Goal: Transaction & Acquisition: Purchase product/service

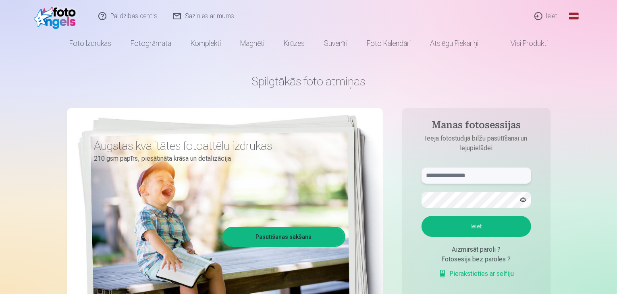
click at [435, 175] on input "text" at bounding box center [477, 176] width 110 height 16
type input "**********"
click at [455, 231] on button "Ieiet" at bounding box center [477, 226] width 110 height 21
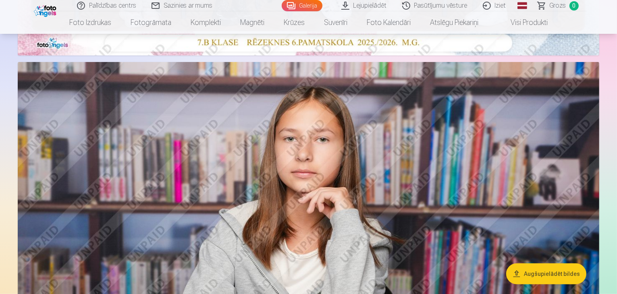
scroll to position [419, 0]
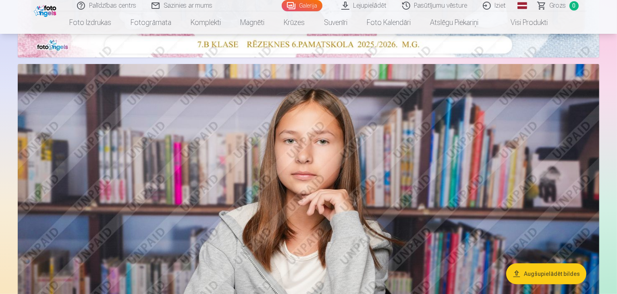
click at [537, 274] on button "Augšupielādēt bildes" at bounding box center [546, 274] width 80 height 21
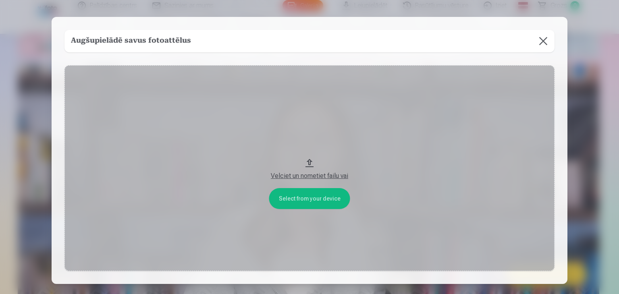
click at [544, 42] on button at bounding box center [543, 41] width 23 height 23
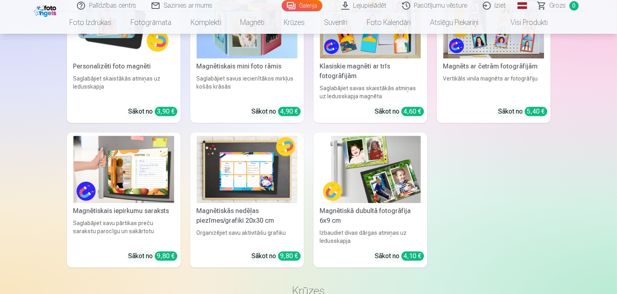
scroll to position [5112, 0]
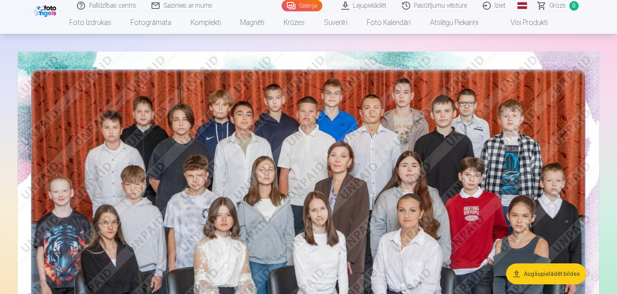
scroll to position [32, 0]
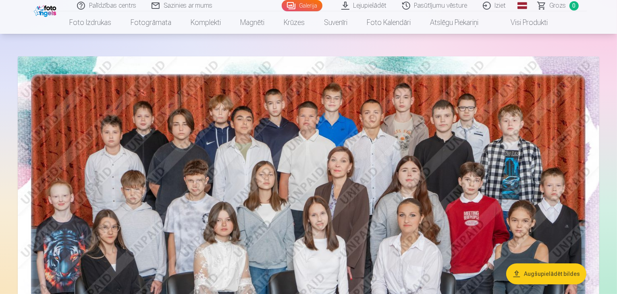
click at [345, 184] on img at bounding box center [308, 250] width 581 height 388
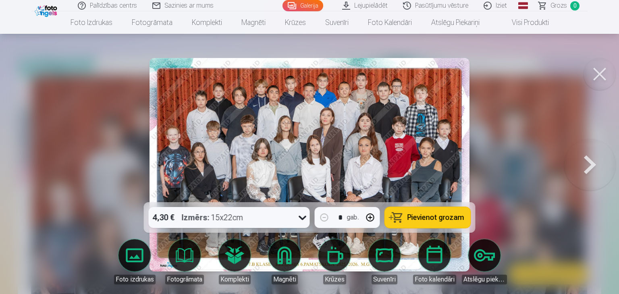
click at [303, 218] on icon at bounding box center [302, 217] width 13 height 13
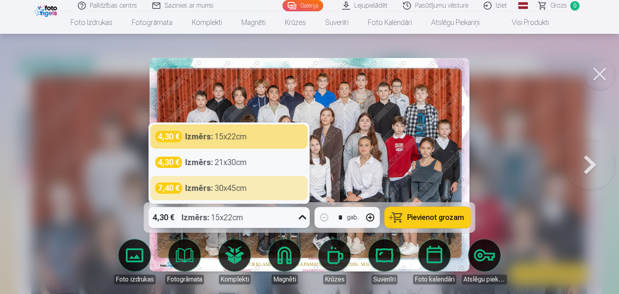
click at [300, 217] on icon at bounding box center [303, 217] width 8 height 4
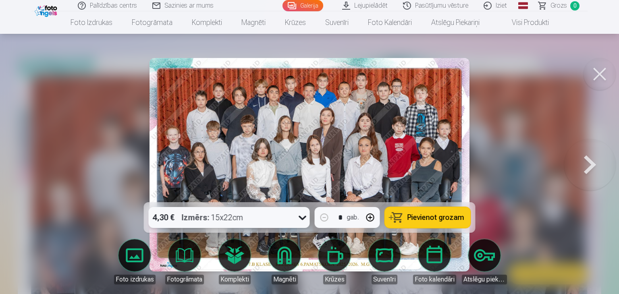
click at [300, 217] on icon at bounding box center [303, 218] width 8 height 4
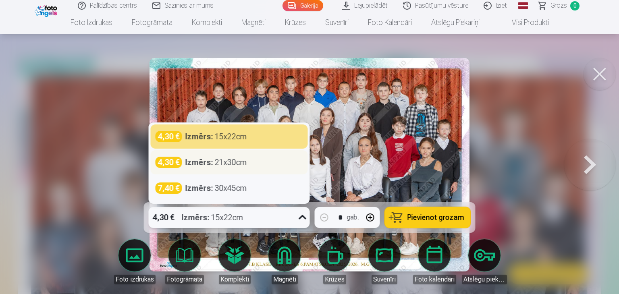
click at [218, 162] on div "Izmērs : 21x30cm" at bounding box center [216, 162] width 62 height 11
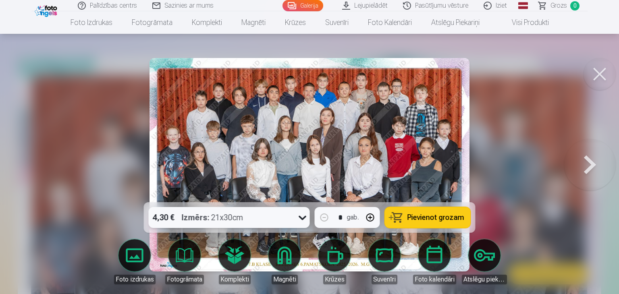
click at [429, 216] on span "Pievienot grozam" at bounding box center [435, 217] width 57 height 7
click at [590, 158] on button at bounding box center [590, 164] width 52 height 59
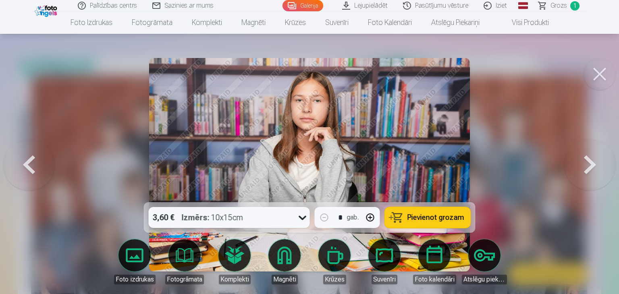
click at [590, 158] on button at bounding box center [590, 164] width 52 height 59
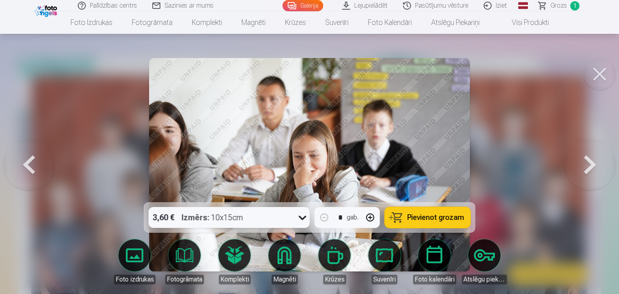
click at [590, 158] on button at bounding box center [590, 164] width 52 height 59
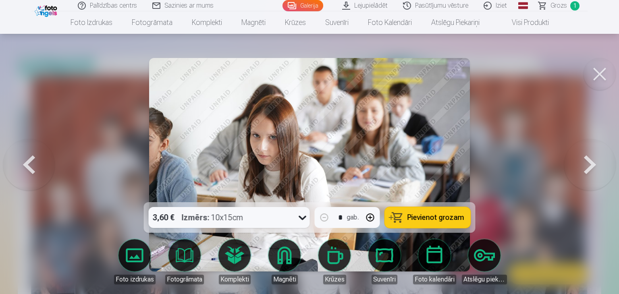
click at [590, 158] on button at bounding box center [590, 164] width 52 height 59
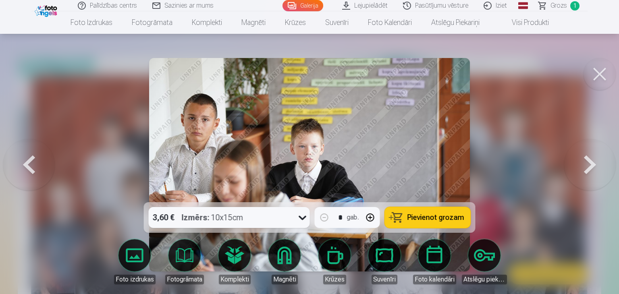
click at [590, 158] on button at bounding box center [590, 164] width 52 height 59
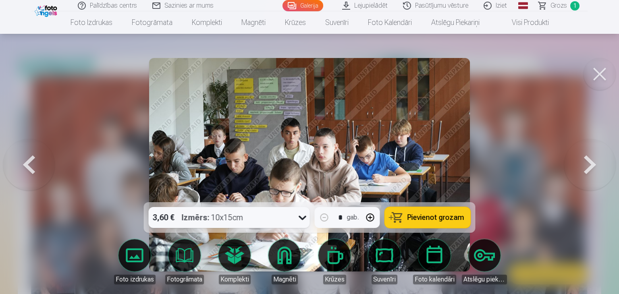
click at [590, 158] on button at bounding box center [590, 164] width 52 height 59
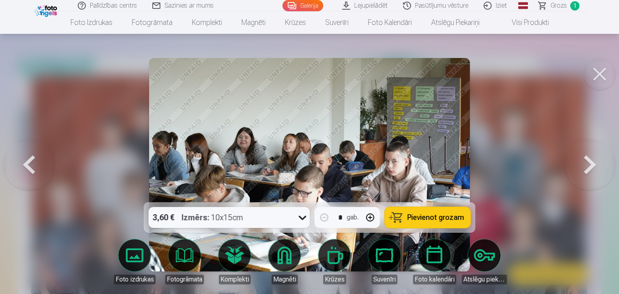
click at [590, 158] on button at bounding box center [590, 164] width 52 height 59
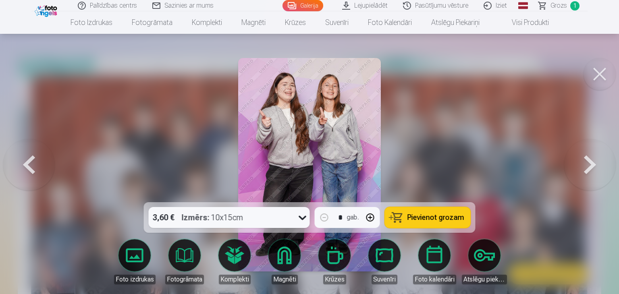
click at [590, 158] on button at bounding box center [590, 164] width 52 height 59
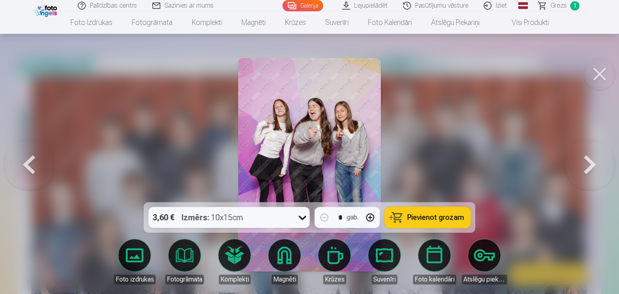
click at [590, 158] on button at bounding box center [590, 164] width 52 height 59
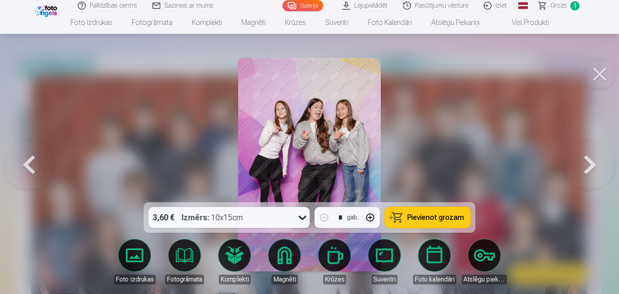
click at [590, 158] on button at bounding box center [590, 164] width 52 height 59
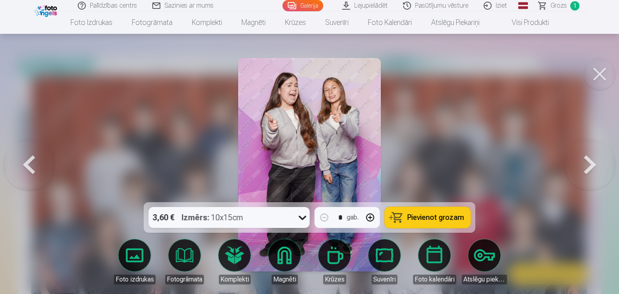
click at [590, 158] on button at bounding box center [590, 164] width 52 height 59
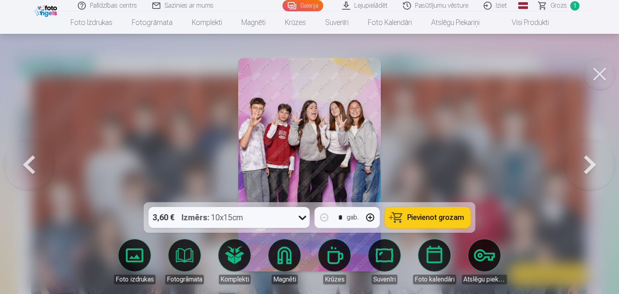
click at [590, 158] on button at bounding box center [590, 164] width 52 height 59
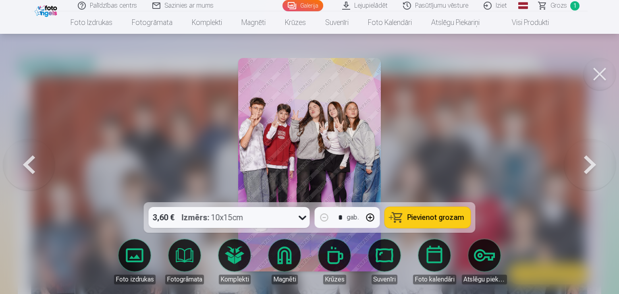
click at [590, 158] on button at bounding box center [590, 164] width 52 height 59
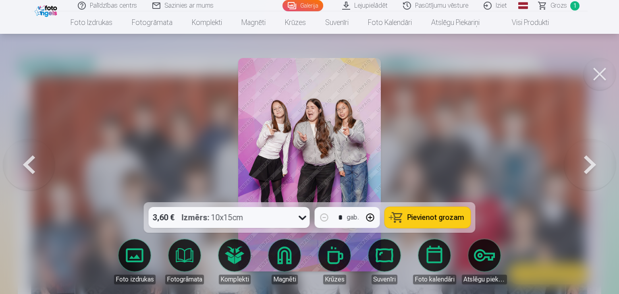
click at [590, 158] on button at bounding box center [590, 164] width 52 height 59
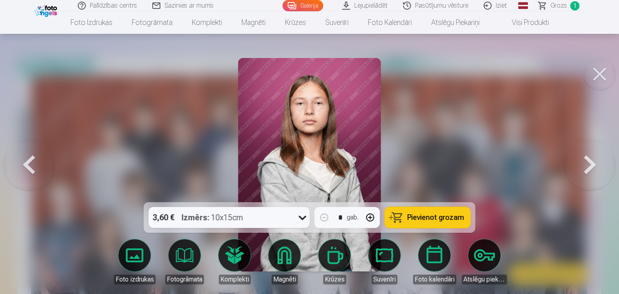
click at [590, 158] on button at bounding box center [590, 164] width 52 height 59
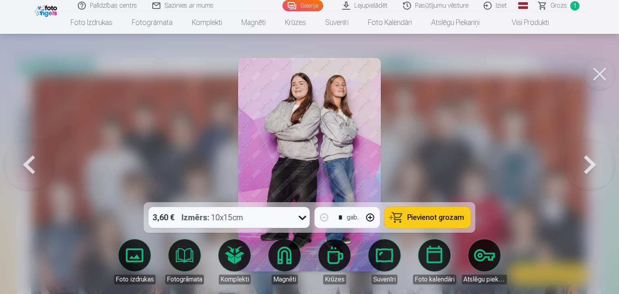
click at [590, 158] on button at bounding box center [590, 164] width 52 height 59
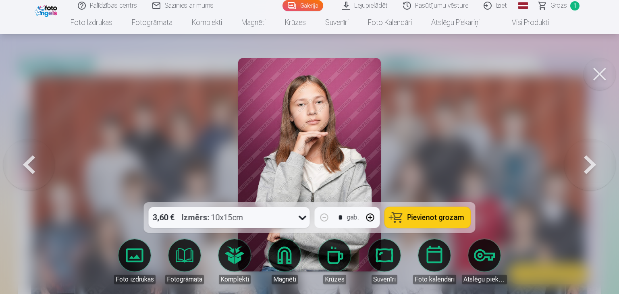
click at [590, 158] on button at bounding box center [590, 164] width 52 height 59
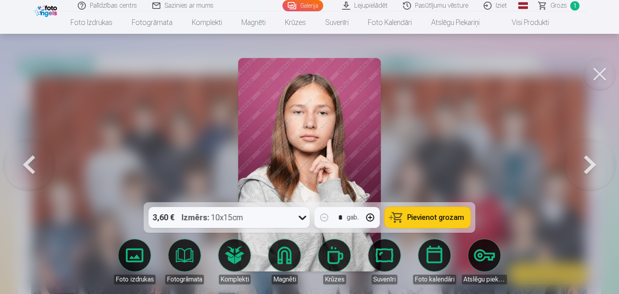
click at [590, 158] on button at bounding box center [590, 164] width 52 height 59
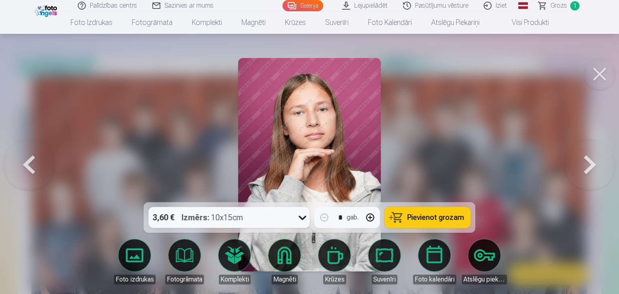
click at [35, 162] on button at bounding box center [29, 164] width 52 height 59
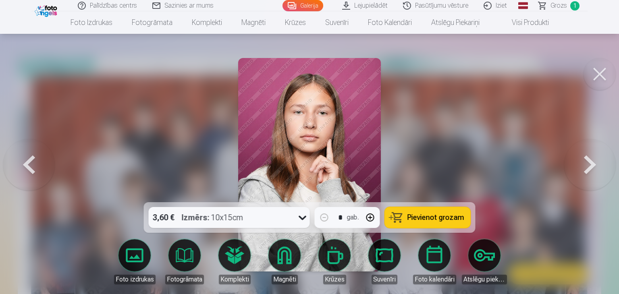
click at [35, 162] on button at bounding box center [29, 164] width 52 height 59
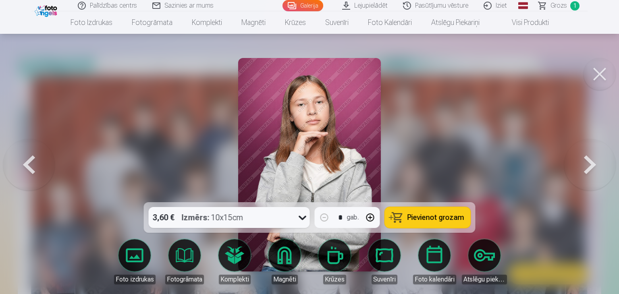
click at [35, 162] on button at bounding box center [29, 164] width 52 height 59
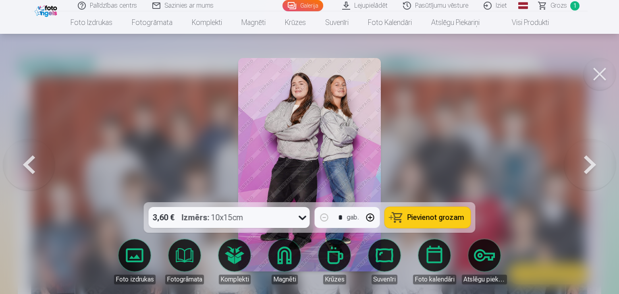
click at [35, 162] on button at bounding box center [29, 164] width 52 height 59
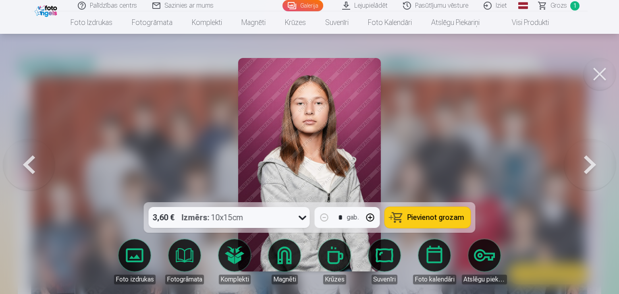
click at [35, 162] on button at bounding box center [29, 164] width 52 height 59
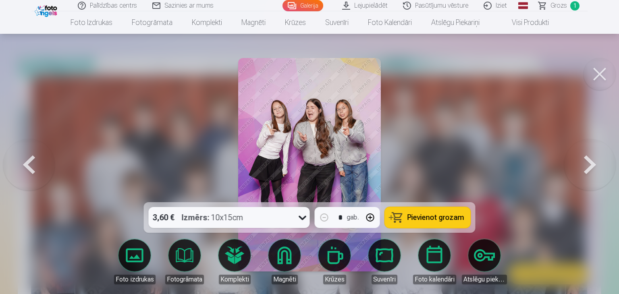
click at [35, 162] on button at bounding box center [29, 164] width 52 height 59
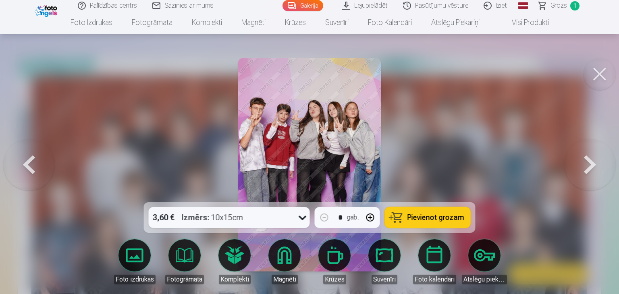
click at [35, 162] on button at bounding box center [29, 164] width 52 height 59
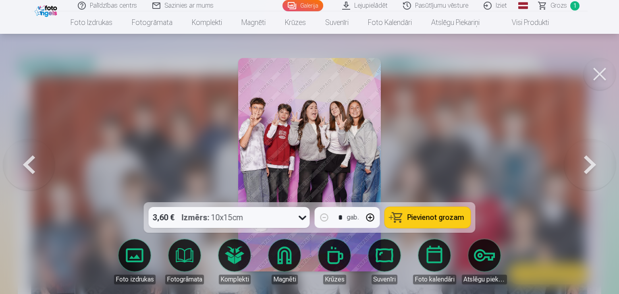
click at [35, 162] on button at bounding box center [29, 164] width 52 height 59
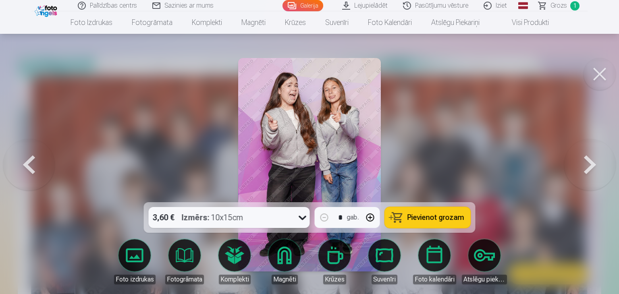
click at [35, 162] on button at bounding box center [29, 164] width 52 height 59
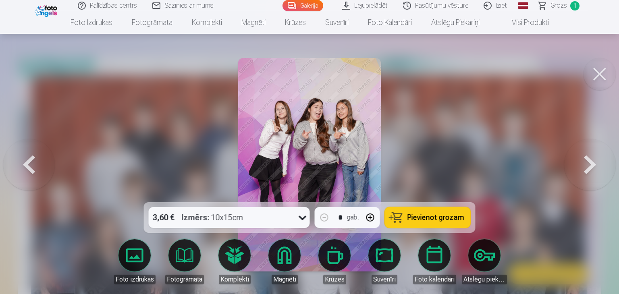
click at [35, 162] on button at bounding box center [29, 164] width 52 height 59
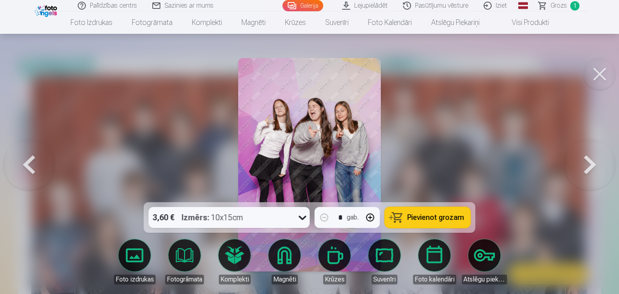
click at [35, 162] on button at bounding box center [29, 164] width 52 height 59
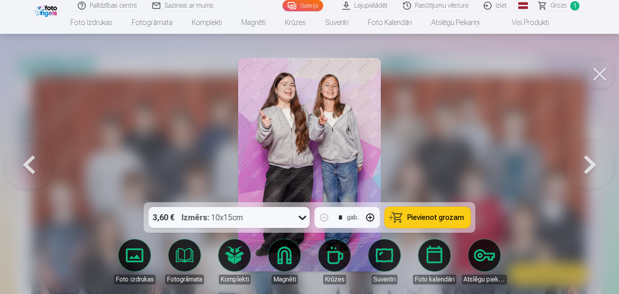
click at [35, 162] on button at bounding box center [29, 164] width 52 height 59
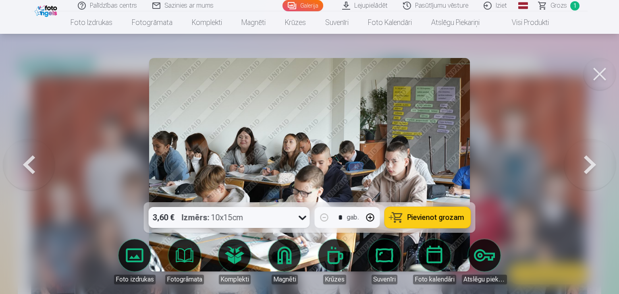
click at [35, 162] on button at bounding box center [29, 164] width 52 height 59
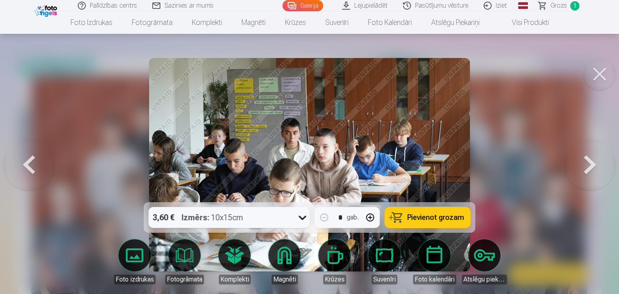
click at [35, 162] on button at bounding box center [29, 164] width 52 height 59
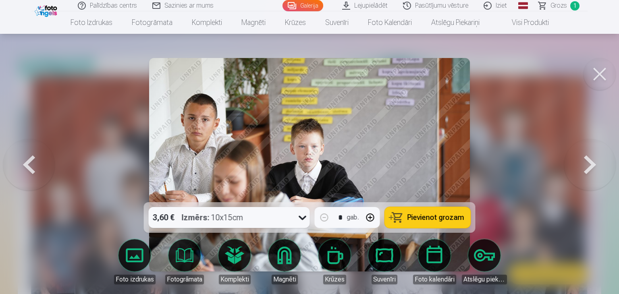
click at [35, 162] on button at bounding box center [29, 164] width 52 height 59
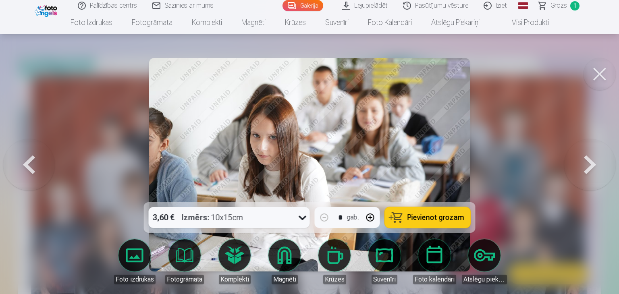
click at [35, 162] on button at bounding box center [29, 164] width 52 height 59
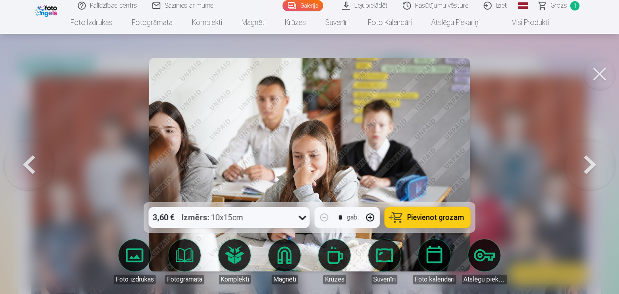
click at [35, 162] on button at bounding box center [29, 164] width 52 height 59
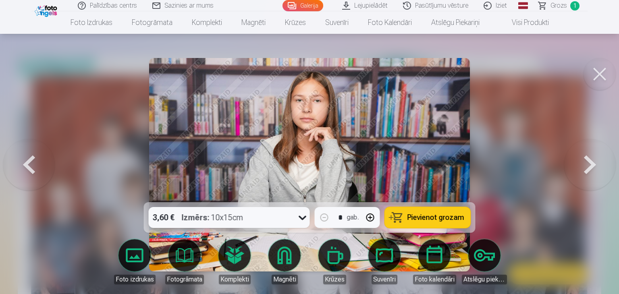
click at [35, 162] on button at bounding box center [29, 164] width 52 height 59
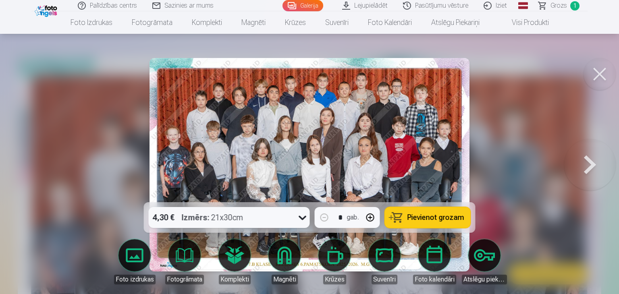
click at [586, 156] on button at bounding box center [590, 164] width 52 height 59
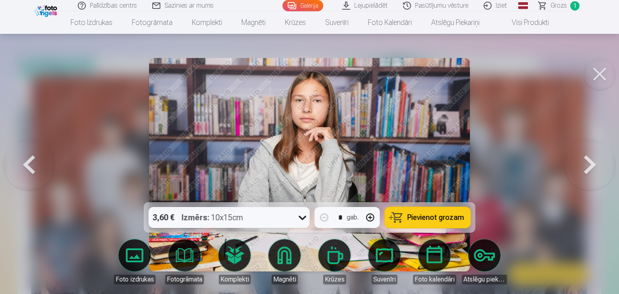
click at [410, 220] on span "Pievienot grozam" at bounding box center [435, 217] width 57 height 7
click at [298, 219] on icon at bounding box center [302, 217] width 13 height 13
click at [535, 116] on div at bounding box center [309, 147] width 619 height 294
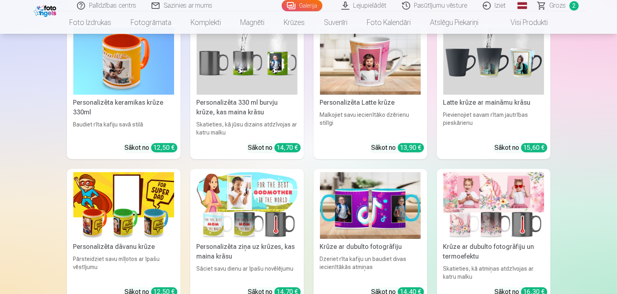
scroll to position [5384, 0]
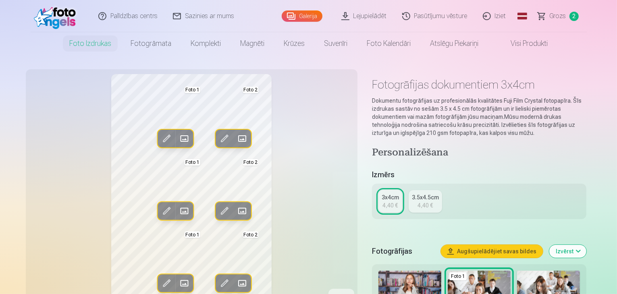
click at [236, 213] on span at bounding box center [242, 211] width 13 height 13
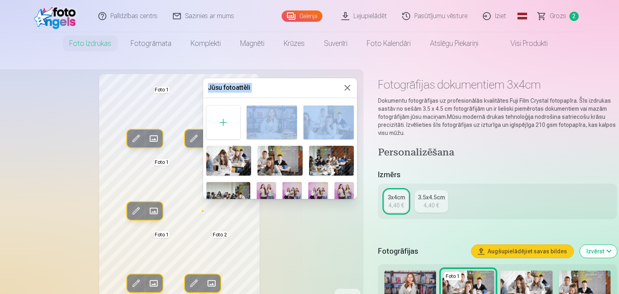
drag, startPoint x: 355, startPoint y: 117, endPoint x: 357, endPoint y: 145, distance: 28.3
click at [357, 145] on body "Palīdzības centrs Sazinies ar mums Galerija Lejupielādēt Pasūtījumu vēsture Izi…" at bounding box center [309, 147] width 619 height 294
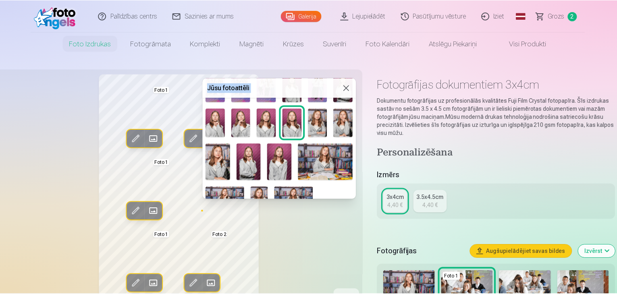
scroll to position [145, 0]
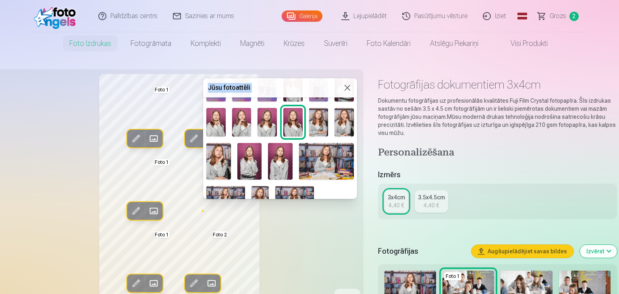
click at [264, 125] on img at bounding box center [266, 122] width 19 height 29
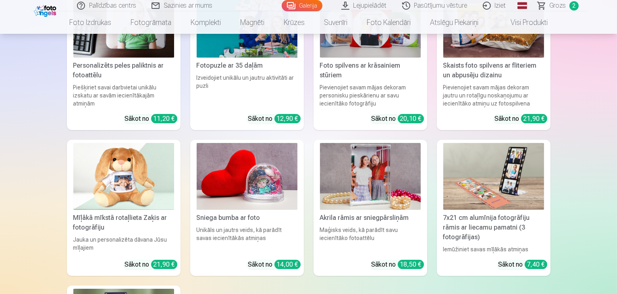
scroll to position [5874, 0]
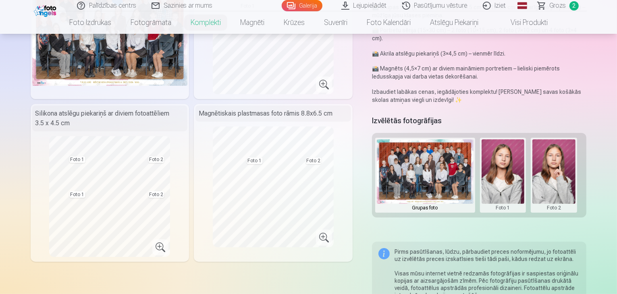
scroll to position [135, 0]
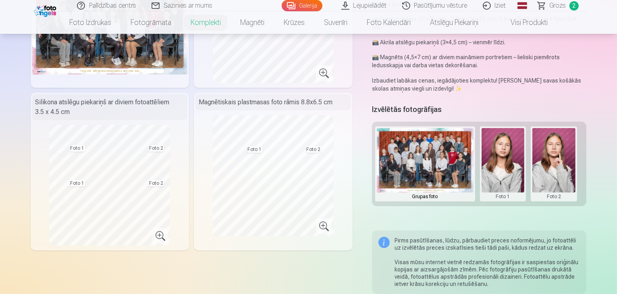
scroll to position [3044, 0]
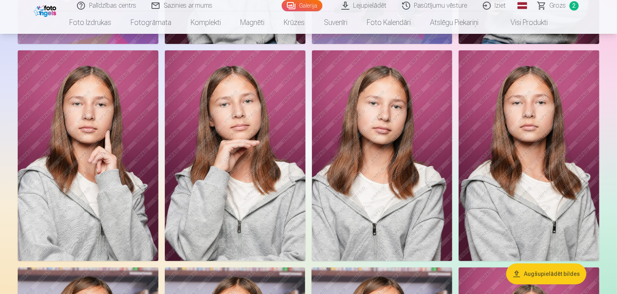
drag, startPoint x: 617, startPoint y: 114, endPoint x: 619, endPoint y: 239, distance: 125.7
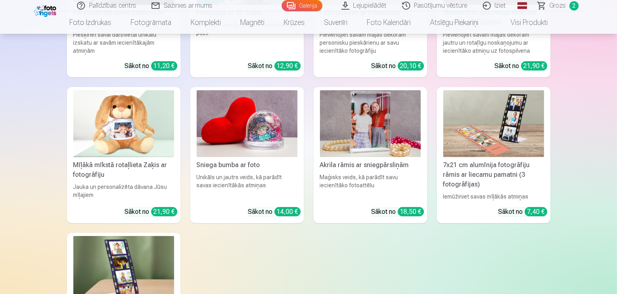
scroll to position [5928, 0]
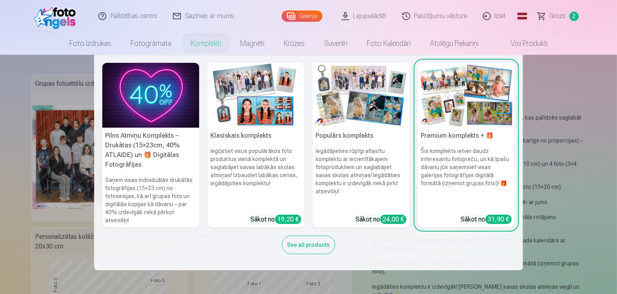
click at [309, 247] on div "See all products" at bounding box center [308, 245] width 53 height 19
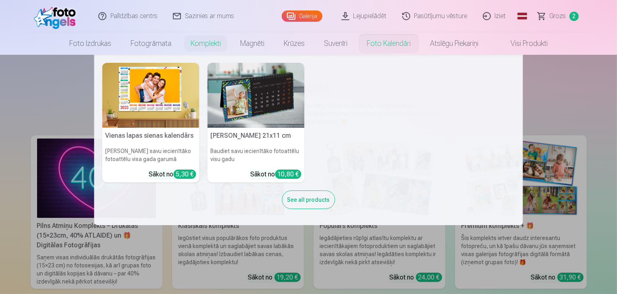
click at [160, 98] on img at bounding box center [150, 95] width 97 height 65
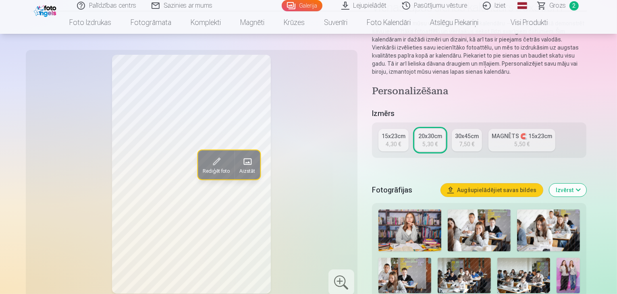
scroll to position [81, 0]
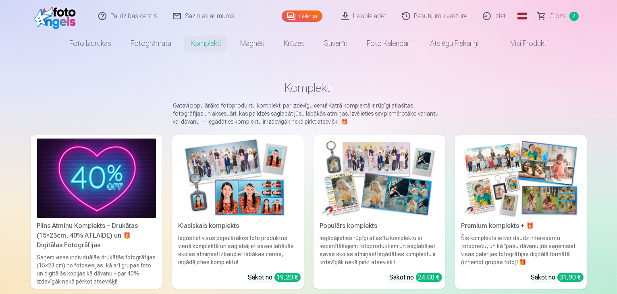
click at [315, 17] on link "Galerija" at bounding box center [302, 15] width 41 height 11
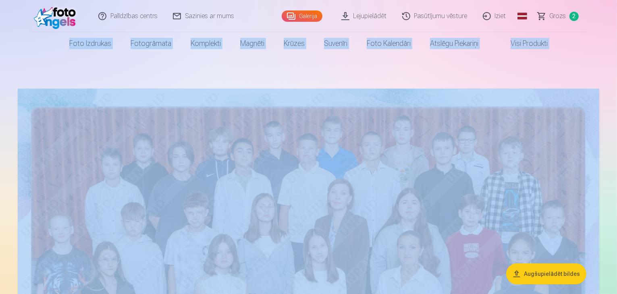
drag, startPoint x: 617, startPoint y: 12, endPoint x: 619, endPoint y: 46, distance: 34.3
click at [617, 46] on html "Palīdzības centrs Sazinies ar mums Galerija Lejupielādēt Pasūtījumu vēsture Izi…" at bounding box center [308, 147] width 617 height 294
click at [562, 18] on span "Grozs" at bounding box center [558, 16] width 17 height 10
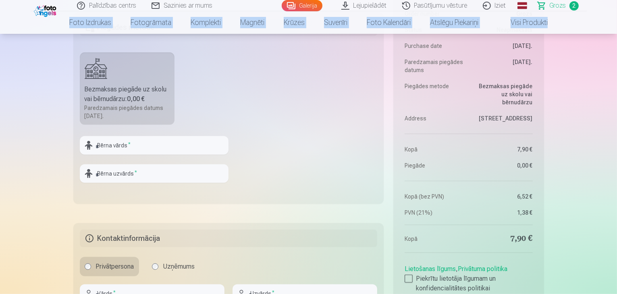
scroll to position [370, 0]
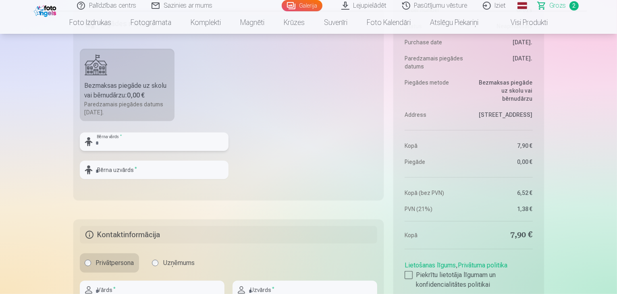
click at [164, 139] on input "text" at bounding box center [154, 142] width 149 height 19
type input "*"
type input "*******"
click at [156, 178] on input "text" at bounding box center [154, 170] width 149 height 19
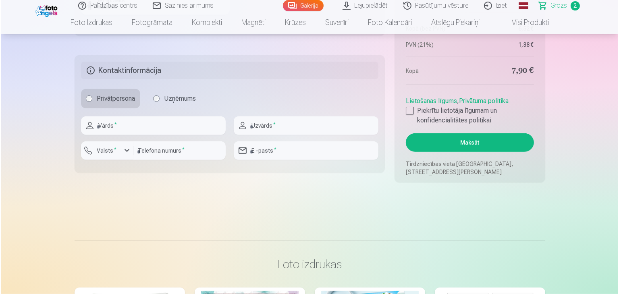
scroll to position [508, 0]
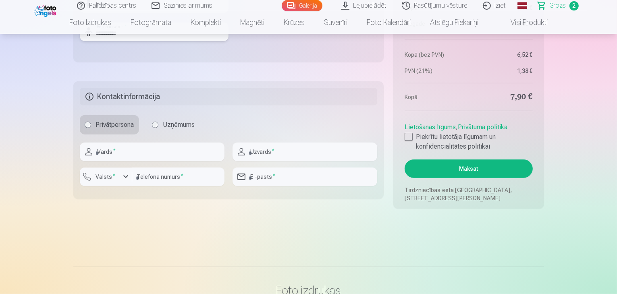
type input "**********"
click at [120, 156] on input "text" at bounding box center [152, 152] width 145 height 19
type input "****"
drag, startPoint x: 260, startPoint y: 154, endPoint x: 252, endPoint y: 151, distance: 8.0
click at [252, 151] on input "text" at bounding box center [305, 152] width 145 height 19
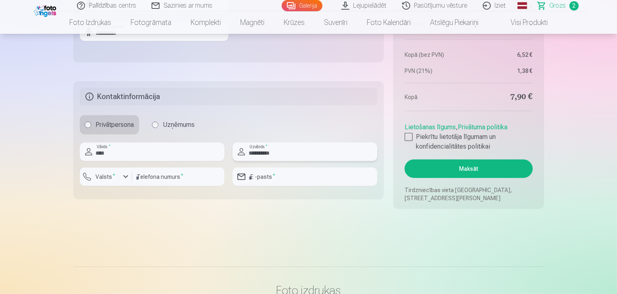
type input "**********"
drag, startPoint x: 166, startPoint y: 179, endPoint x: 147, endPoint y: 180, distance: 18.2
click at [147, 180] on input "number" at bounding box center [178, 177] width 92 height 19
type input "********"
click at [124, 177] on div "button" at bounding box center [126, 177] width 10 height 10
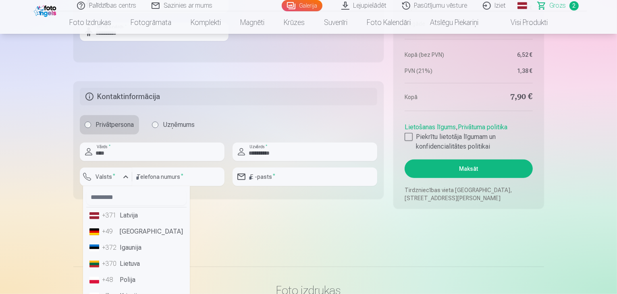
click at [132, 216] on li "+371 Latvija" at bounding box center [136, 216] width 100 height 16
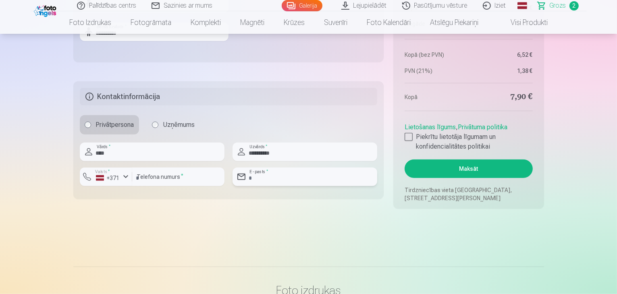
click at [266, 177] on input "email" at bounding box center [305, 177] width 145 height 19
type input "**********"
click at [409, 136] on div at bounding box center [409, 137] width 8 height 8
click at [442, 173] on button "Maksāt" at bounding box center [469, 169] width 128 height 19
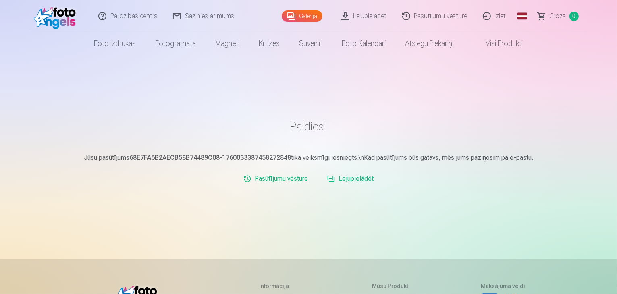
click at [356, 181] on link "Lejupielādēt" at bounding box center [350, 179] width 53 height 16
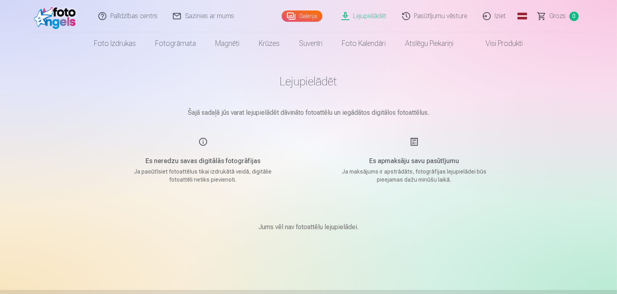
click at [414, 141] on div "Es apmaksāju savu pasūtījumu Ja maksājums ir apstrādāts, fotogrāfijas lejupielā…" at bounding box center [414, 160] width 192 height 47
click at [466, 112] on p "Šajā sadaļā jūs varat lejupielādēt dāvināto fotoattēlu un iegādātos digitālos f…" at bounding box center [308, 113] width 403 height 10
click at [311, 17] on link "Galerija" at bounding box center [302, 15] width 41 height 11
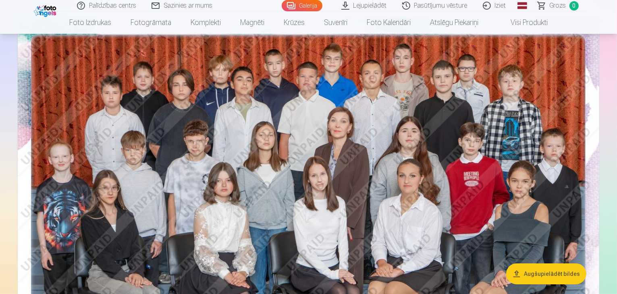
scroll to position [63, 0]
